Goal: Task Accomplishment & Management: Manage account settings

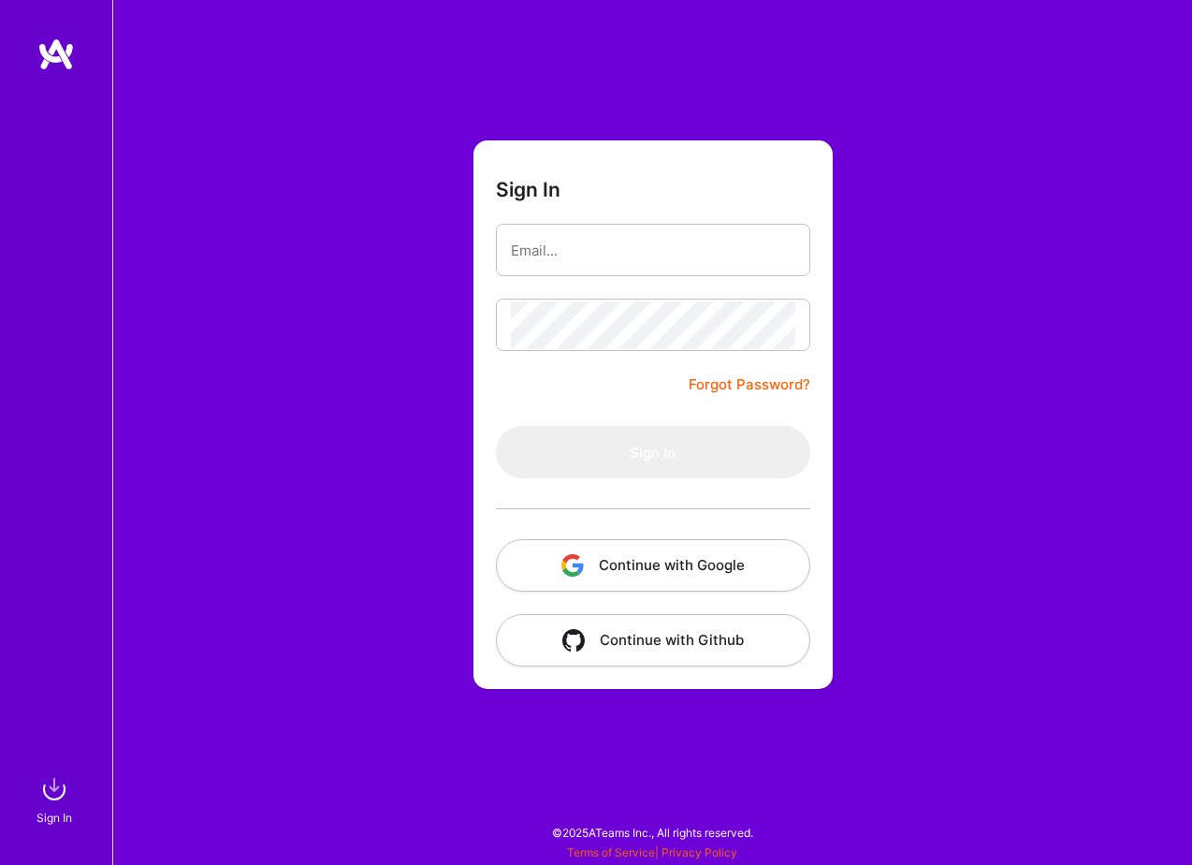
type input "[EMAIL_ADDRESS][DOMAIN_NAME]"
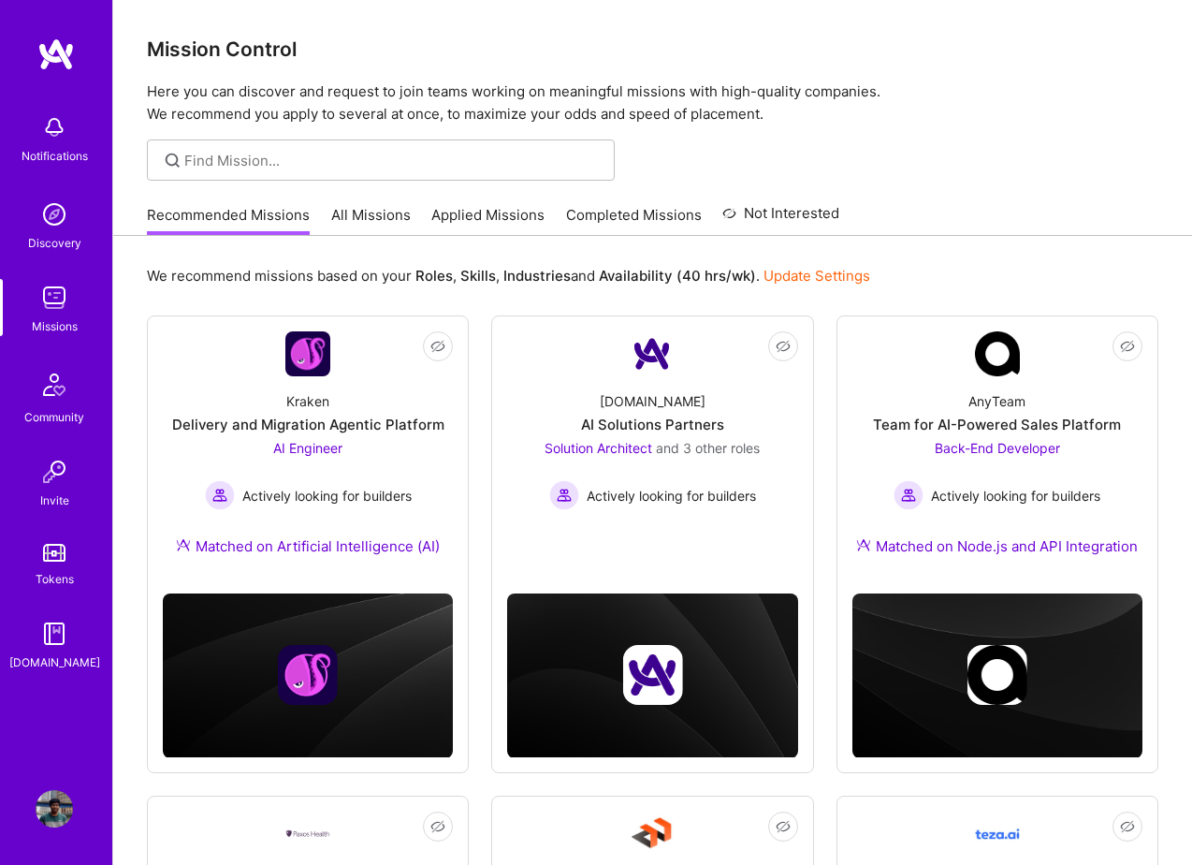
click at [370, 222] on link "All Missions" at bounding box center [371, 220] width 80 height 31
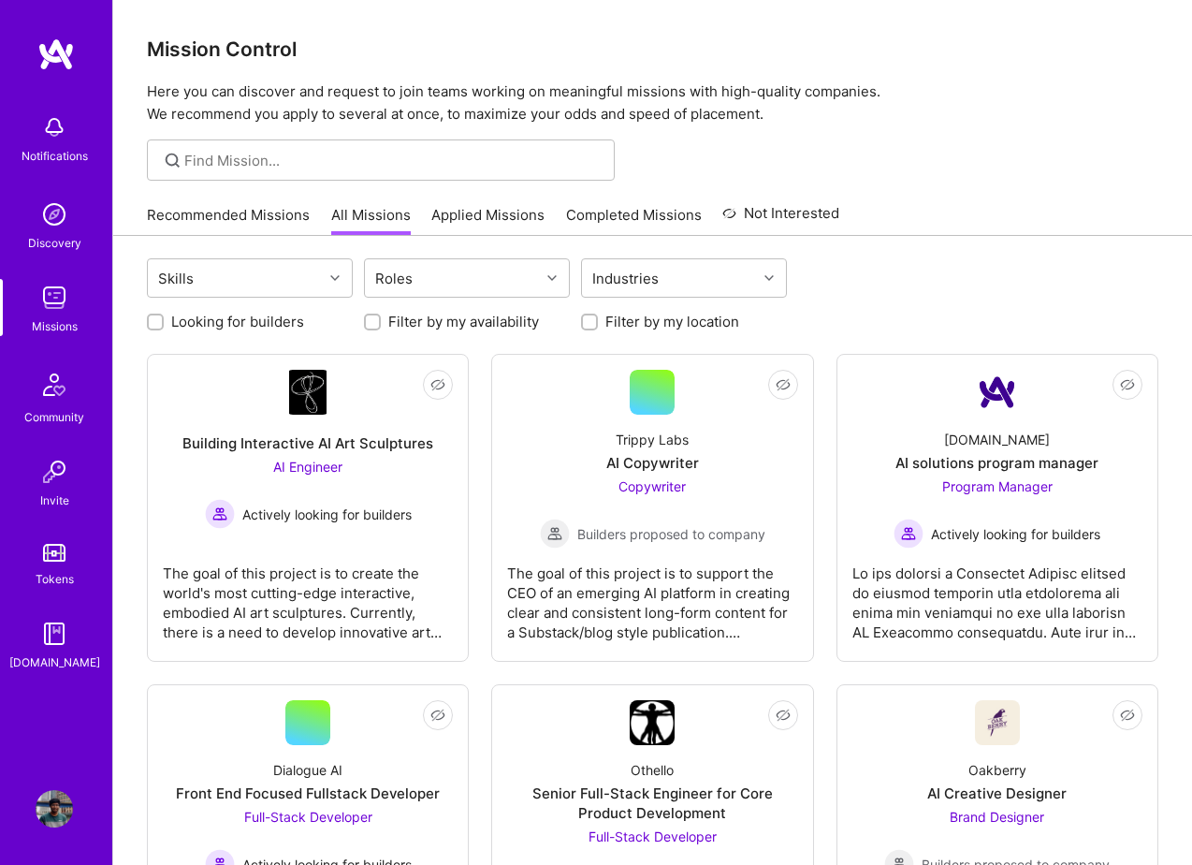
click at [494, 225] on link "Applied Missions" at bounding box center [487, 220] width 113 height 31
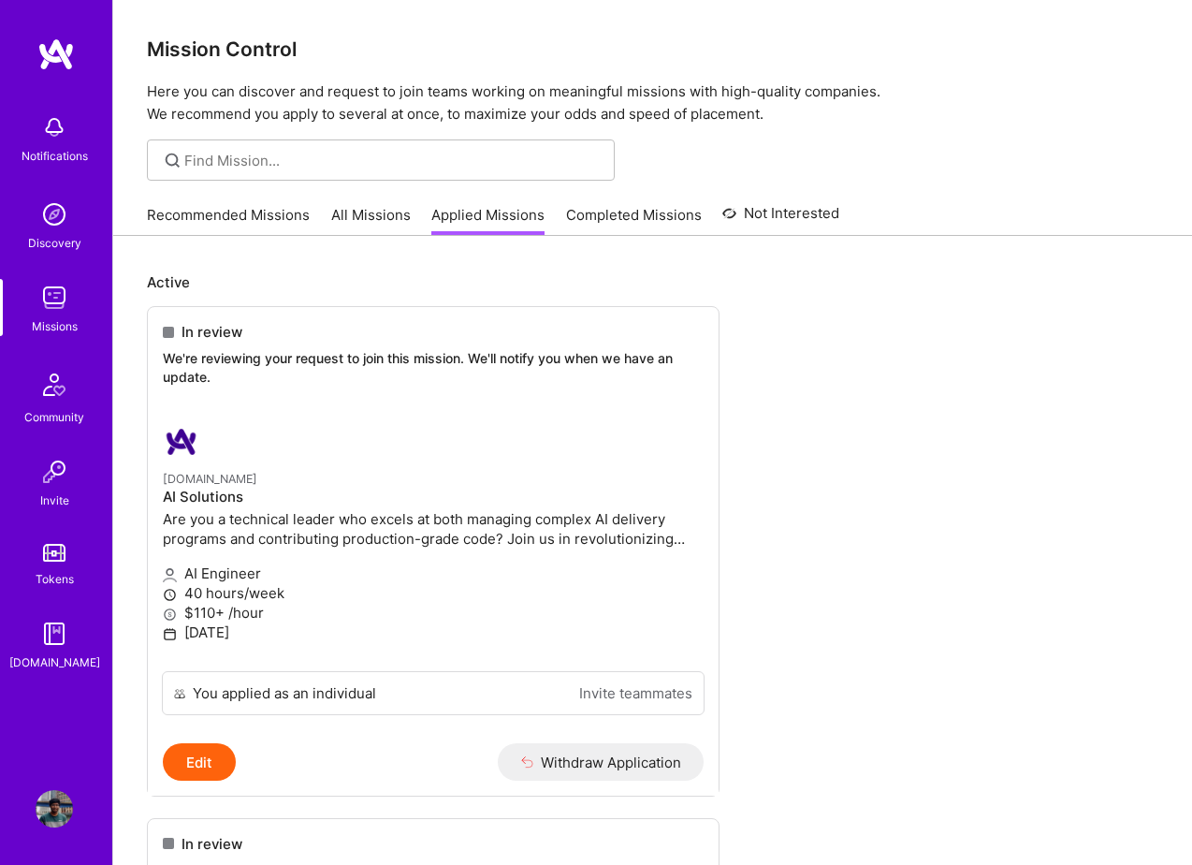
click at [615, 222] on link "Completed Missions" at bounding box center [634, 220] width 136 height 31
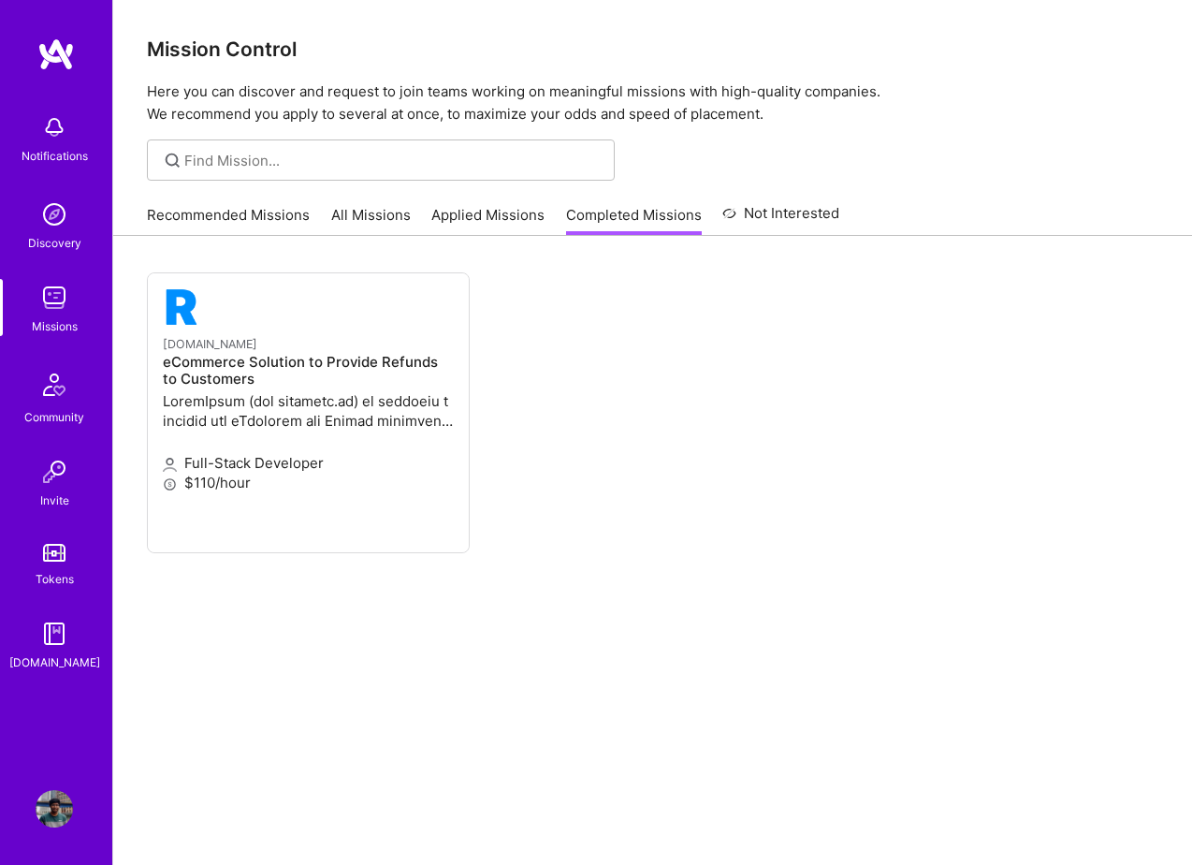
click at [514, 229] on link "Applied Missions" at bounding box center [487, 220] width 113 height 31
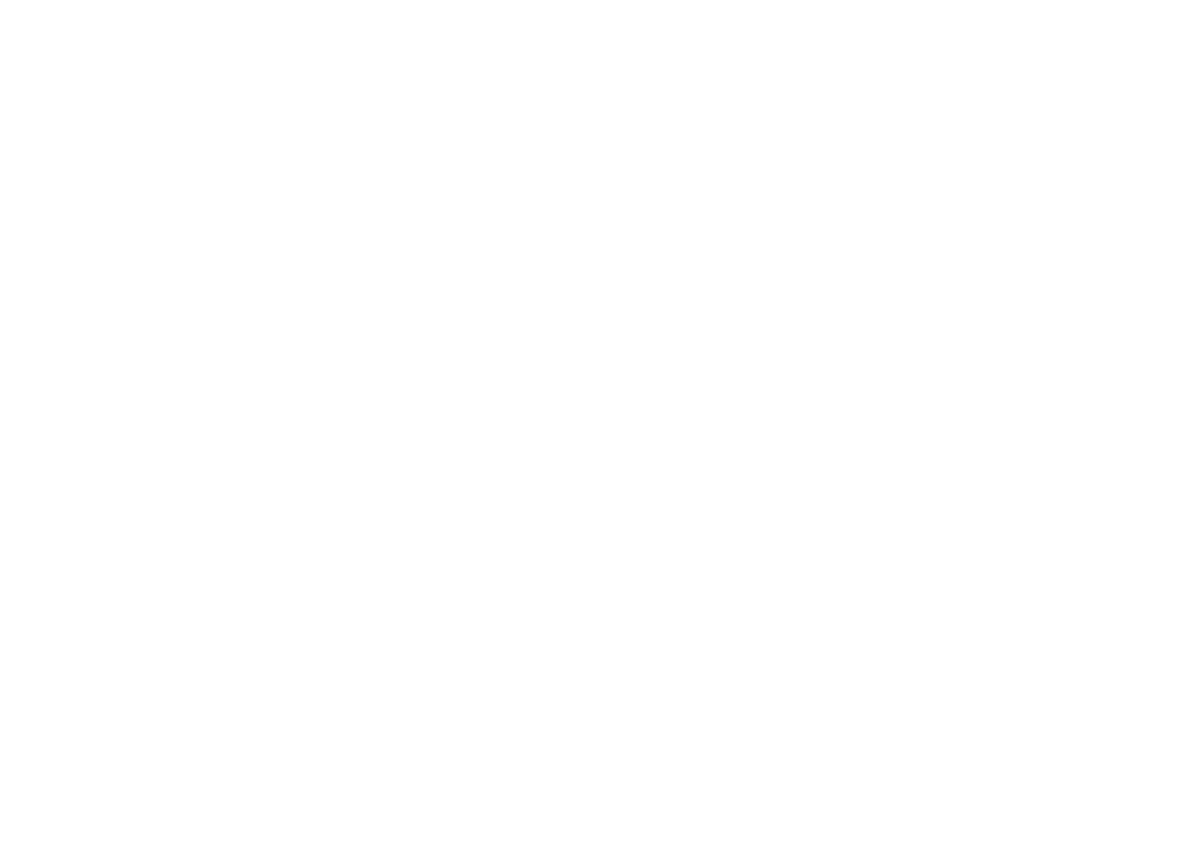
click at [0, 0] on link "All Missions" at bounding box center [0, 0] width 0 height 0
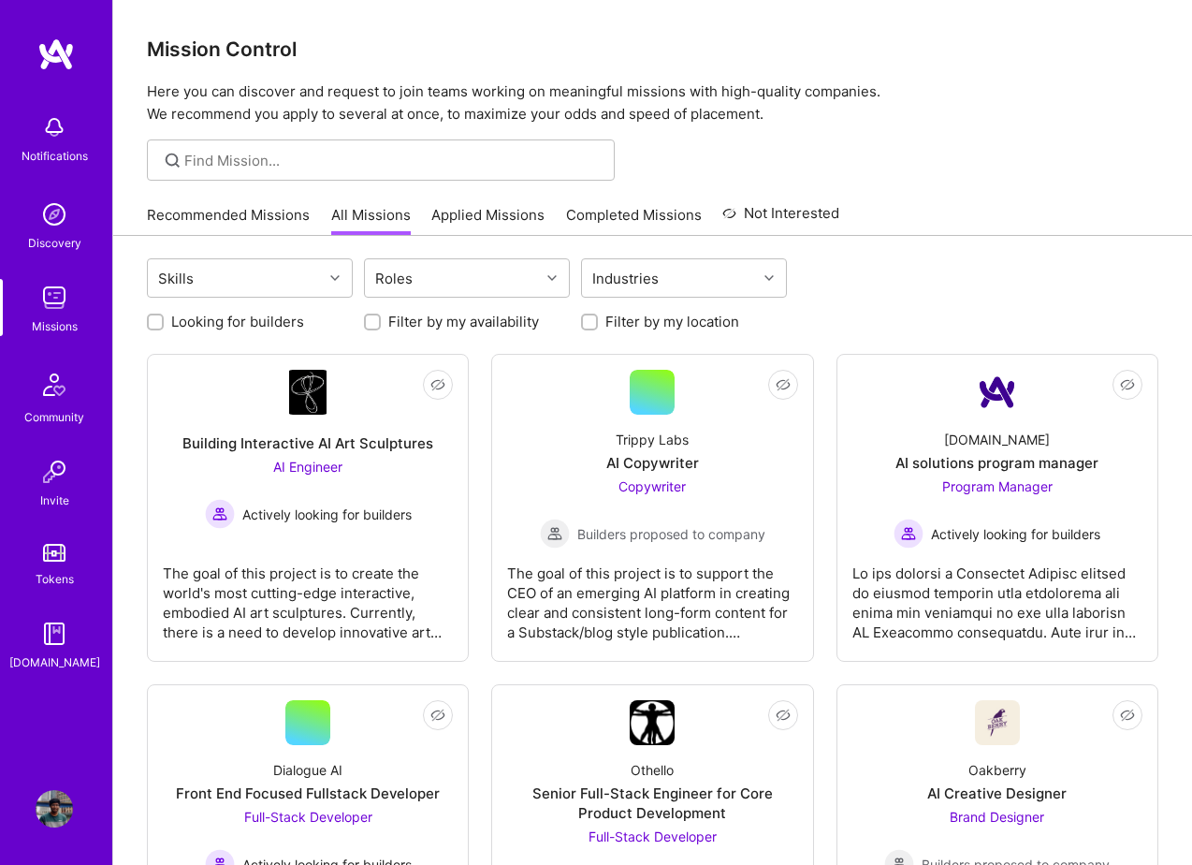
click at [228, 211] on link "Recommended Missions" at bounding box center [228, 220] width 163 height 31
